Goal: Transaction & Acquisition: Subscribe to service/newsletter

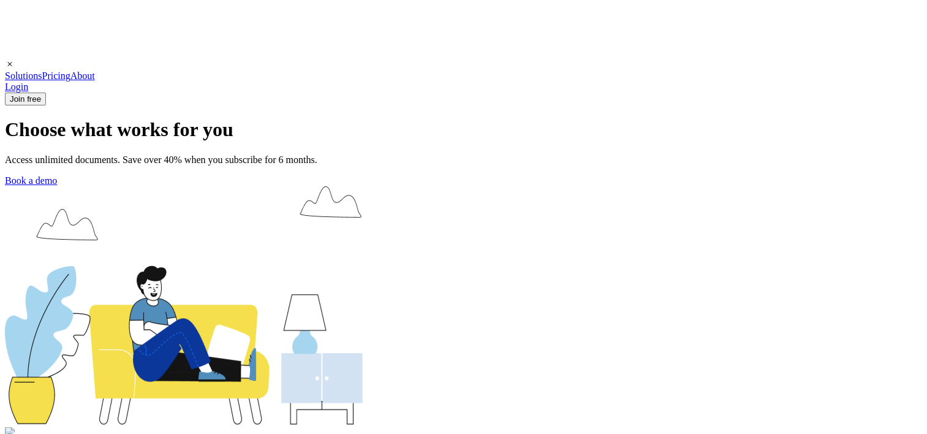
select select "X43b12548a5a2b4d4192805ac9e509b43"
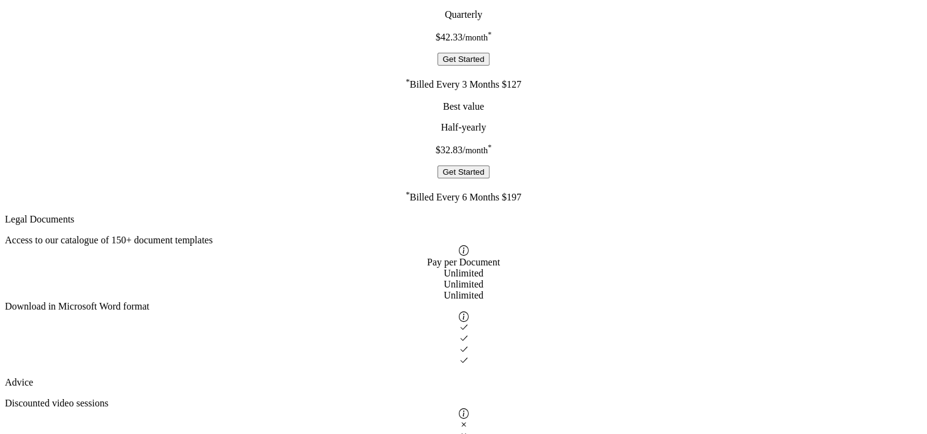
scroll to position [813, 0]
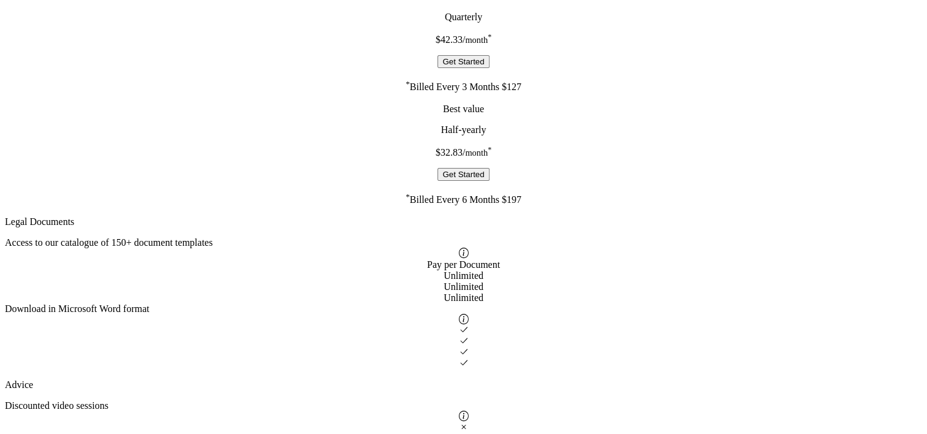
drag, startPoint x: 325, startPoint y: 299, endPoint x: 336, endPoint y: 230, distance: 69.5
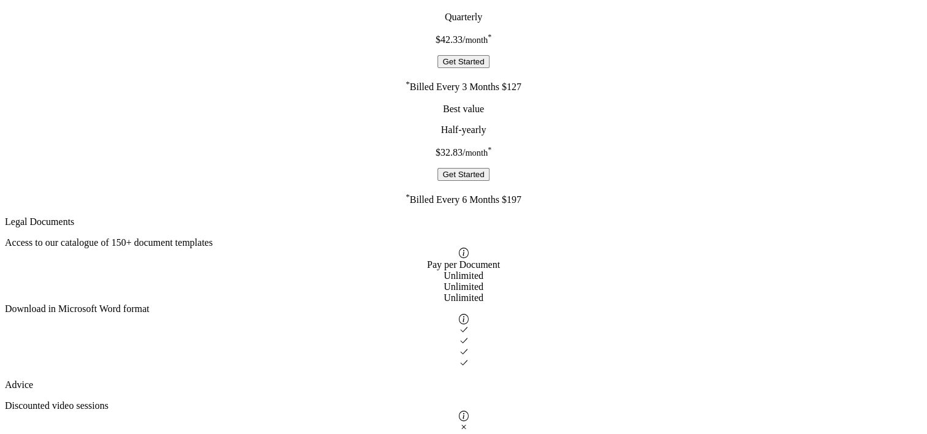
click at [459, 325] on icon at bounding box center [464, 330] width 10 height 10
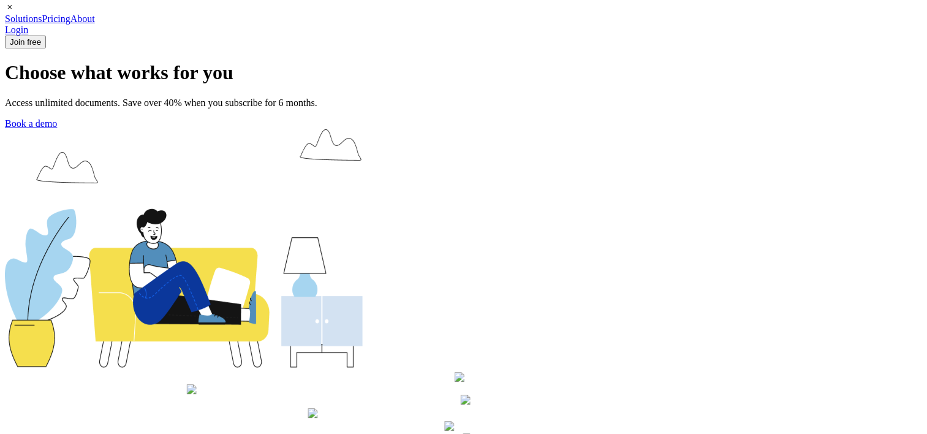
scroll to position [29, 0]
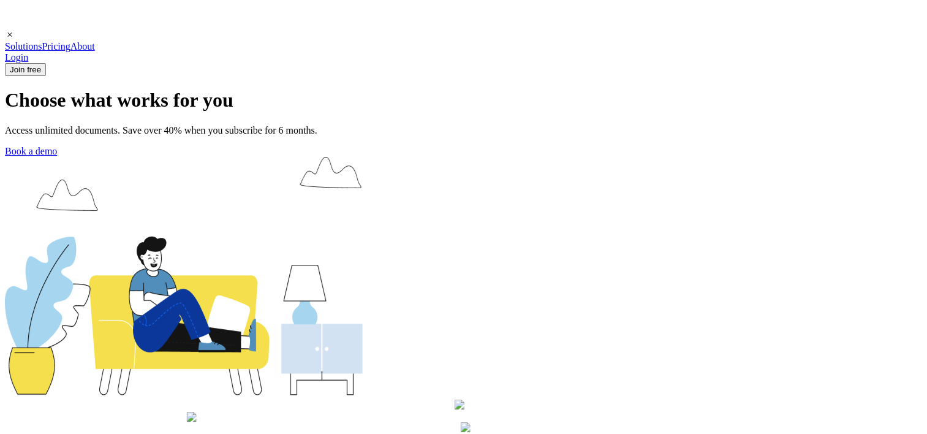
drag, startPoint x: 446, startPoint y: 230, endPoint x: 429, endPoint y: 337, distance: 108.0
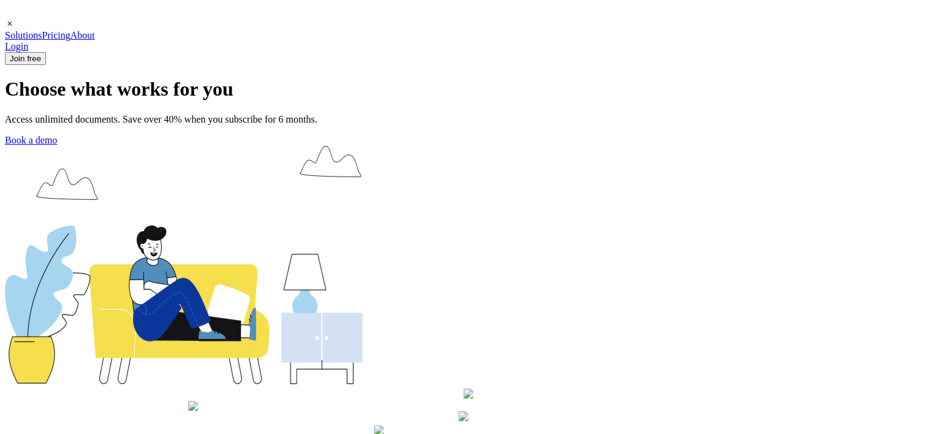
scroll to position [35, 0]
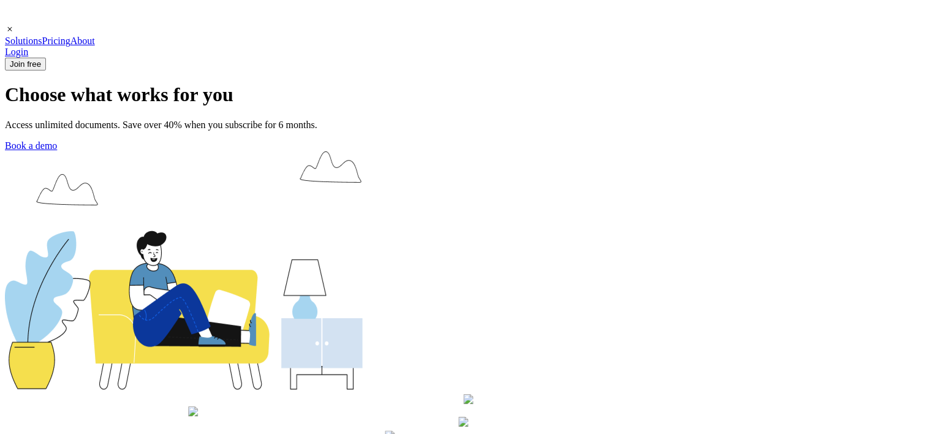
click at [363, 187] on img at bounding box center [184, 270] width 358 height 238
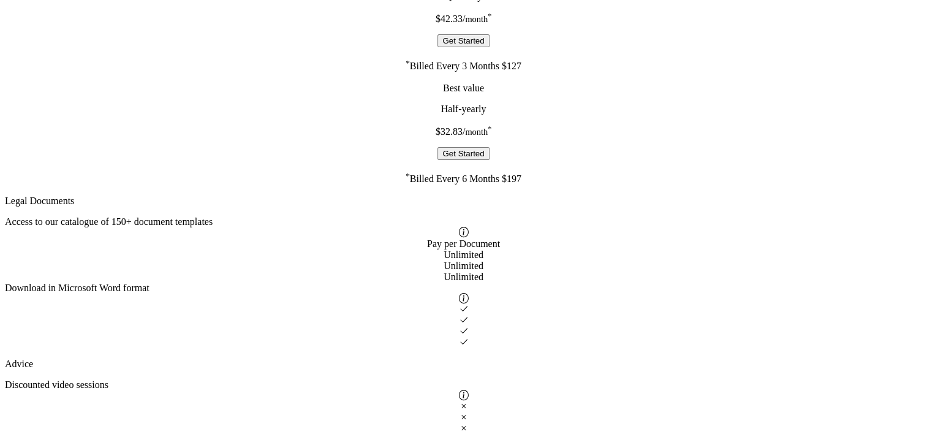
scroll to position [843, 0]
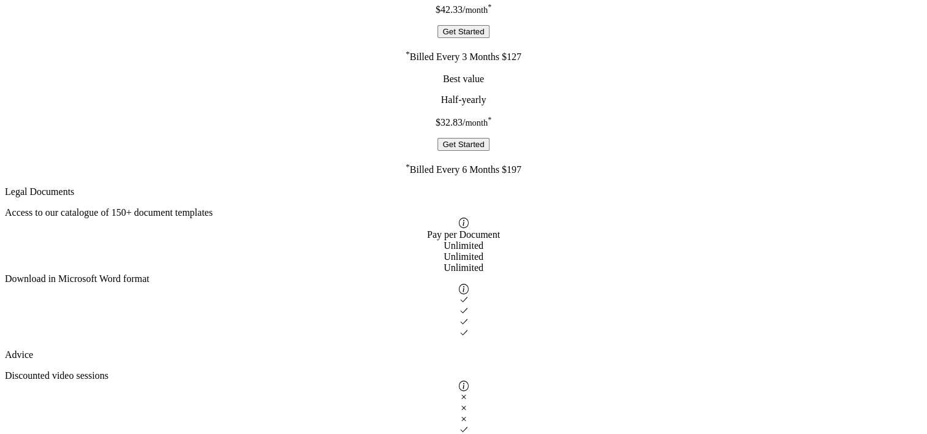
drag, startPoint x: 448, startPoint y: 336, endPoint x: 424, endPoint y: 407, distance: 74.6
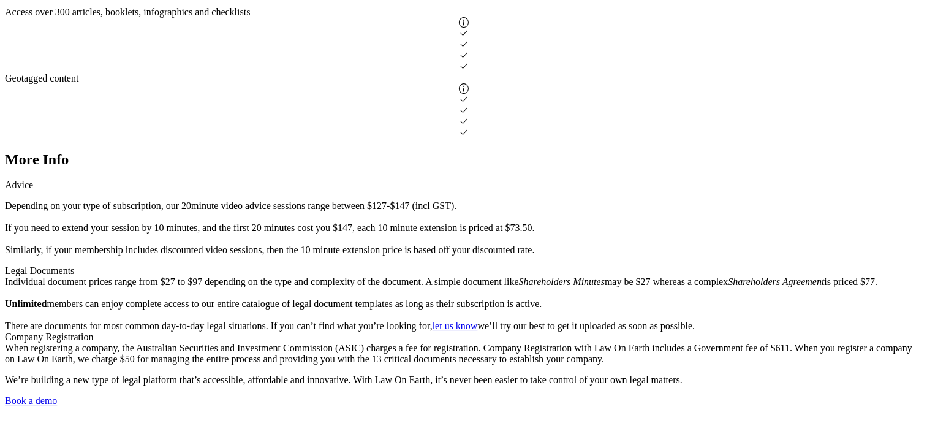
scroll to position [1372, 0]
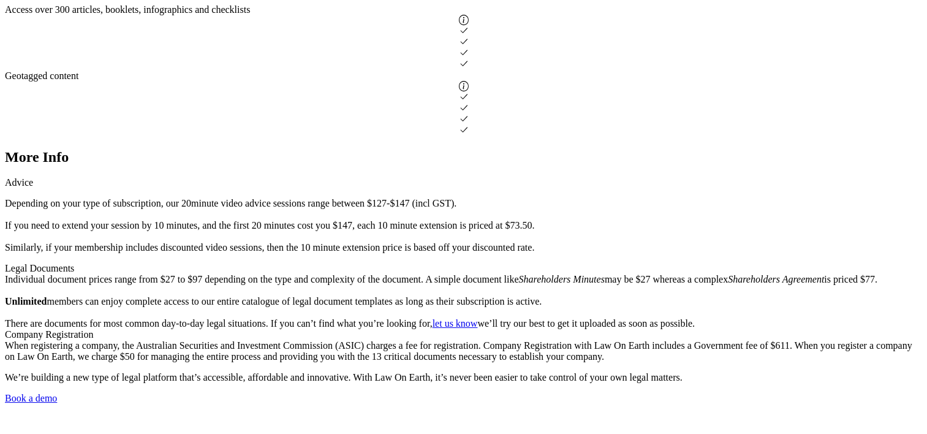
click at [797, 182] on div "Advice" at bounding box center [463, 182] width 917 height 11
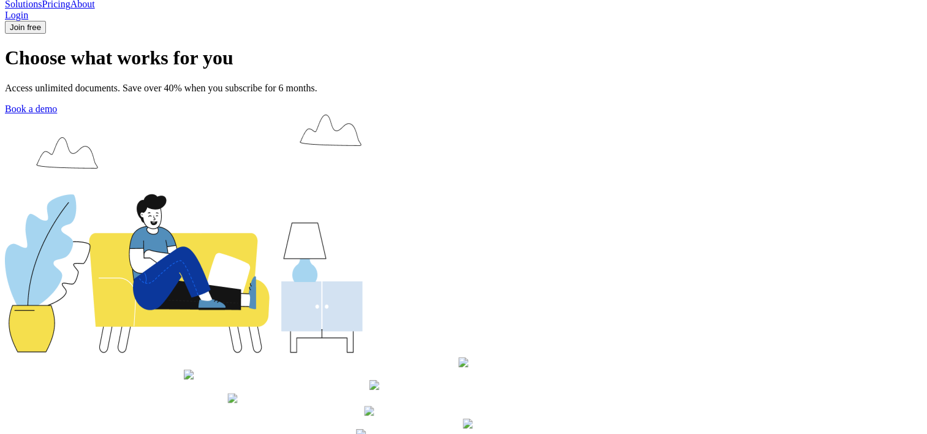
scroll to position [0, 0]
